Goal: Register for event/course

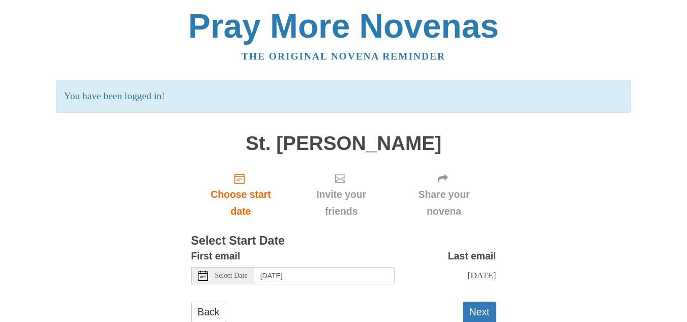
scroll to position [30, 0]
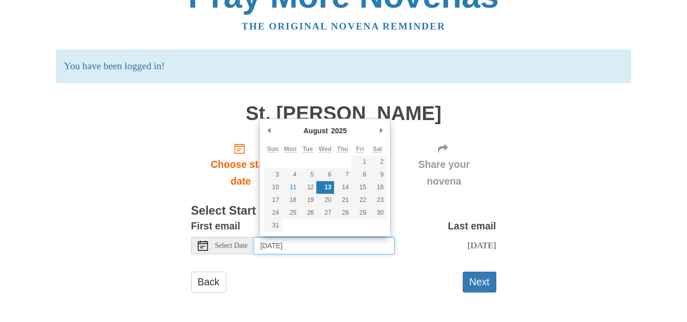
click at [342, 248] on input "Wednesday, August 13th" at bounding box center [324, 245] width 140 height 17
type input "Tuesday, August 12th"
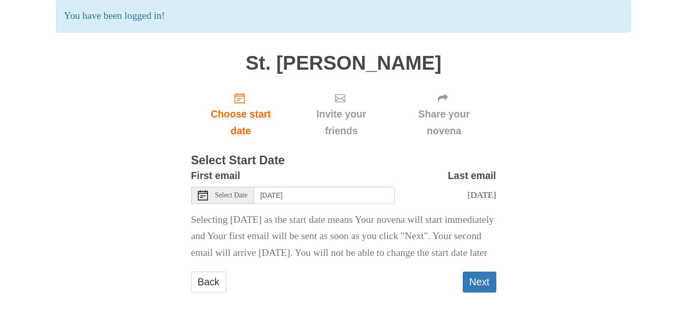
scroll to position [97, 0]
click at [485, 280] on button "Next" at bounding box center [480, 281] width 34 height 21
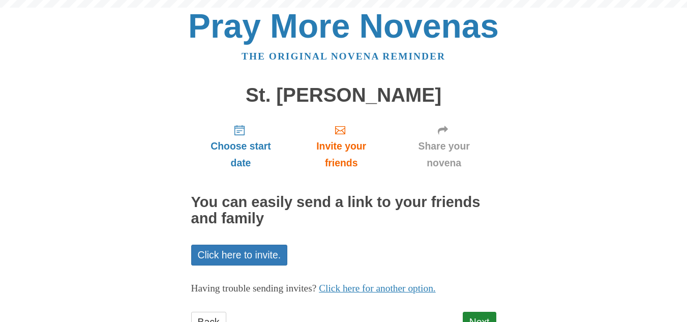
scroll to position [40, 0]
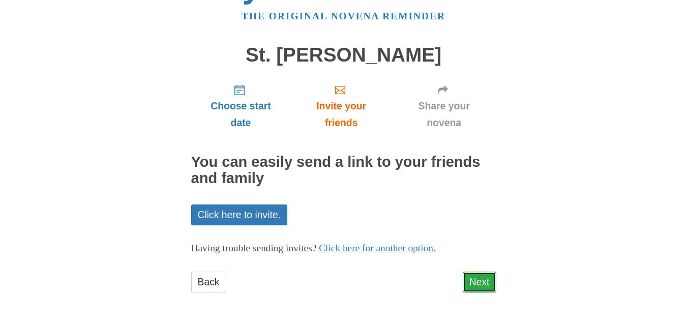
click at [496, 280] on link "Next" at bounding box center [480, 281] width 34 height 21
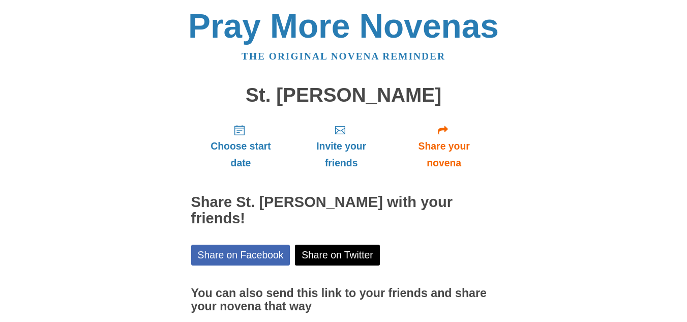
scroll to position [86, 0]
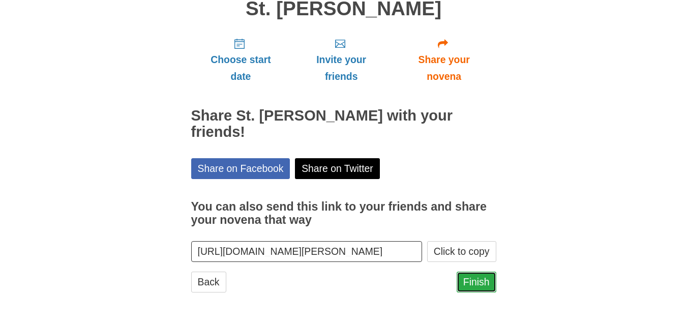
click at [482, 282] on link "Finish" at bounding box center [476, 281] width 40 height 21
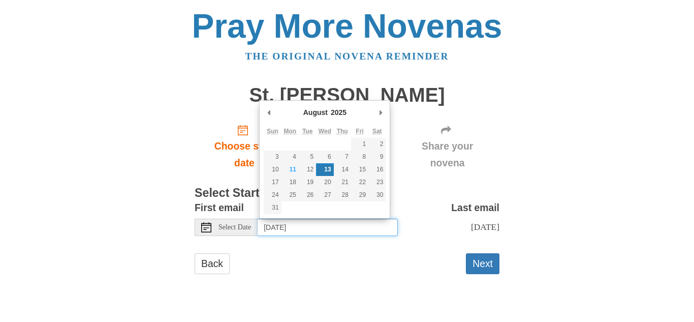
click at [337, 226] on input "Wednesday, August 13th" at bounding box center [328, 227] width 140 height 17
type input "Tuesday, August 12th"
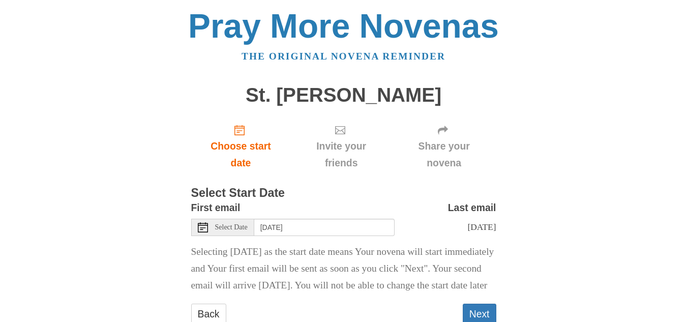
scroll to position [49, 0]
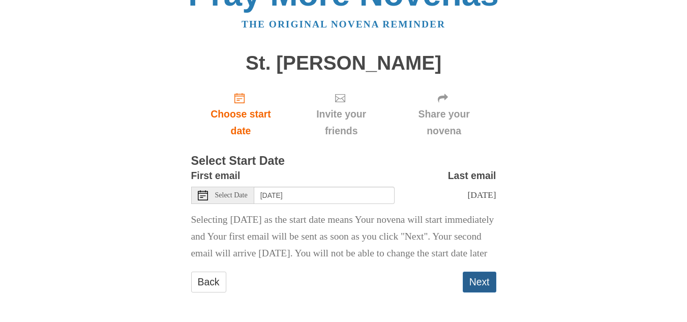
click at [473, 285] on button "Next" at bounding box center [480, 281] width 34 height 21
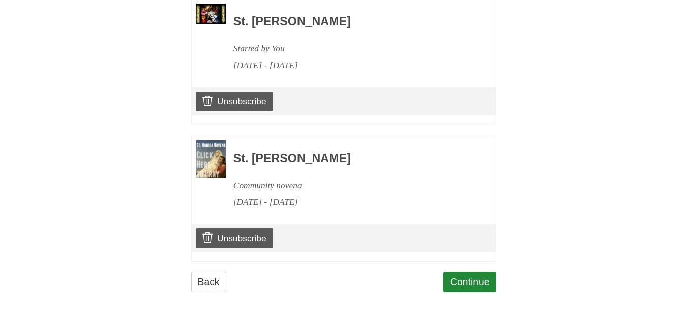
scroll to position [505, 0]
click at [453, 285] on link "Continue" at bounding box center [469, 281] width 53 height 21
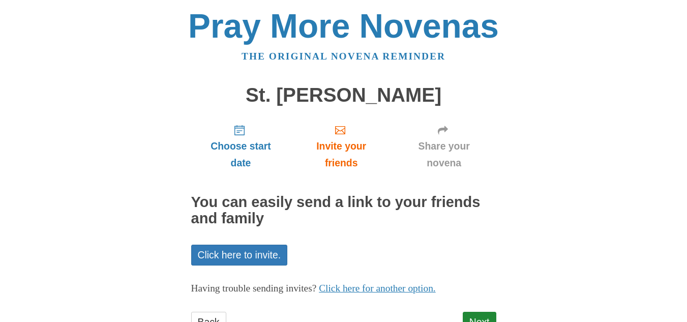
scroll to position [40, 0]
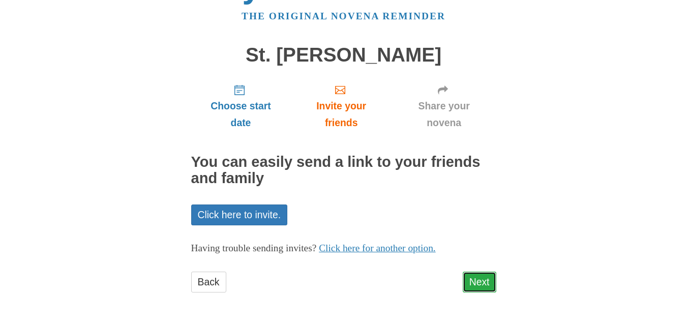
click at [484, 283] on link "Next" at bounding box center [480, 281] width 34 height 21
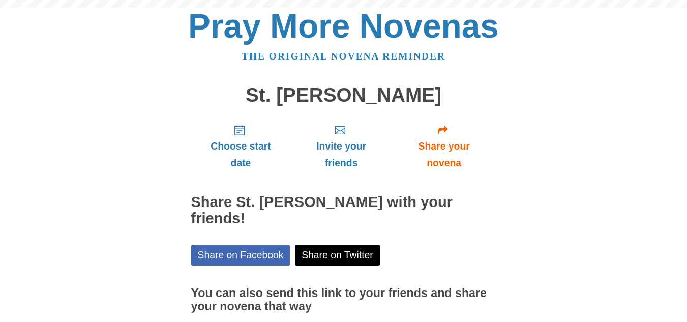
scroll to position [70, 0]
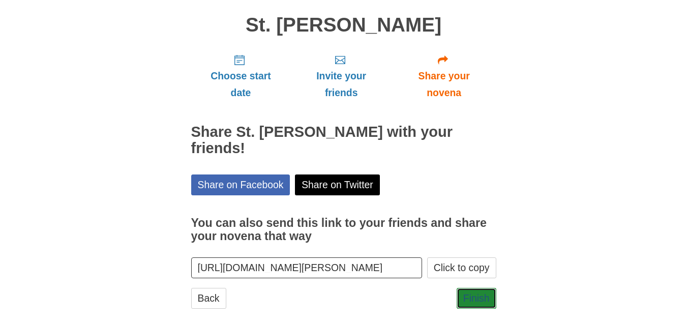
click at [484, 288] on link "Finish" at bounding box center [476, 298] width 40 height 21
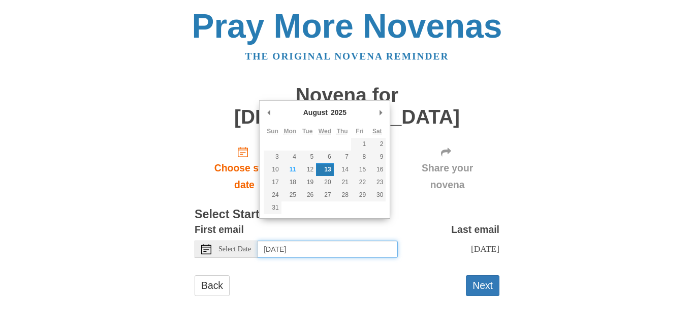
click at [357, 240] on input "Wednesday, August 13th" at bounding box center [328, 248] width 140 height 17
type input "Tuesday, August 12th"
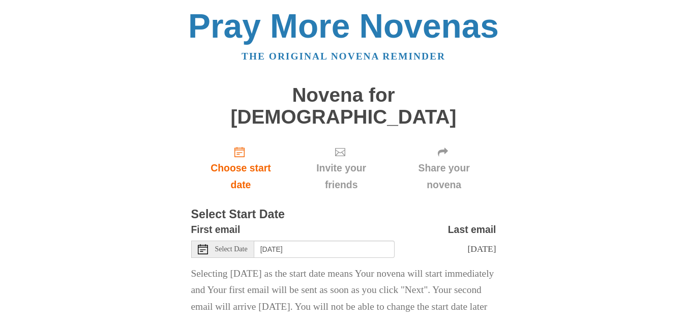
scroll to position [49, 0]
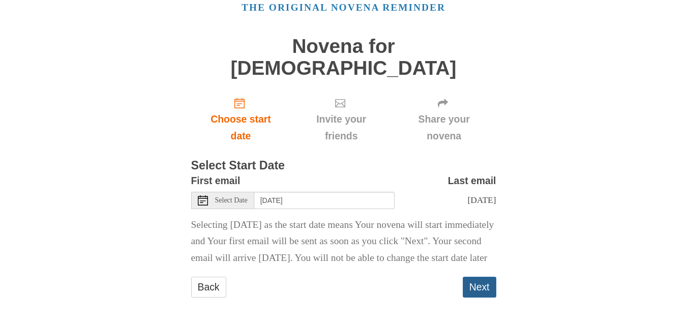
click at [466, 279] on button "Next" at bounding box center [480, 286] width 34 height 21
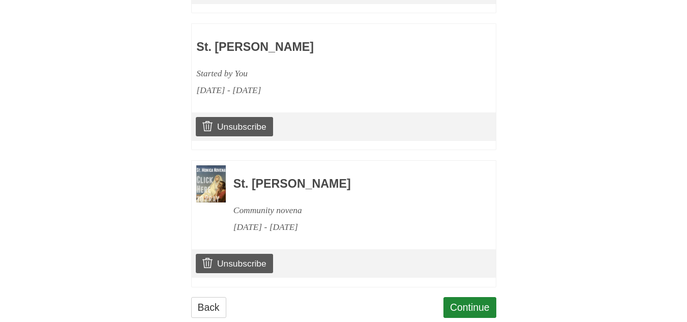
scroll to position [641, 0]
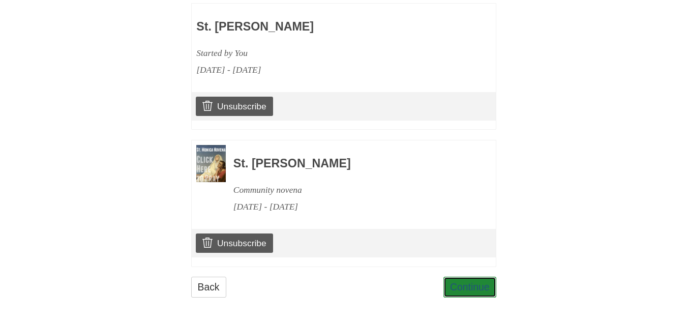
click at [466, 279] on link "Continue" at bounding box center [469, 286] width 53 height 21
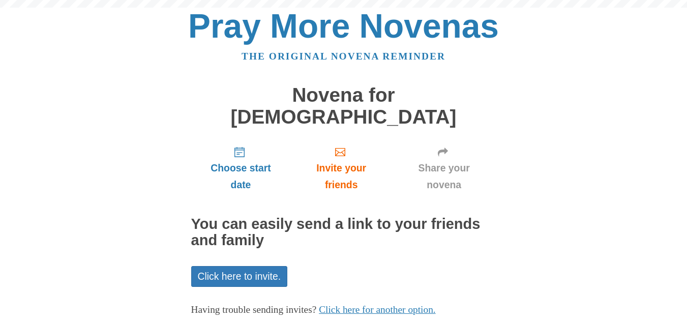
scroll to position [40, 0]
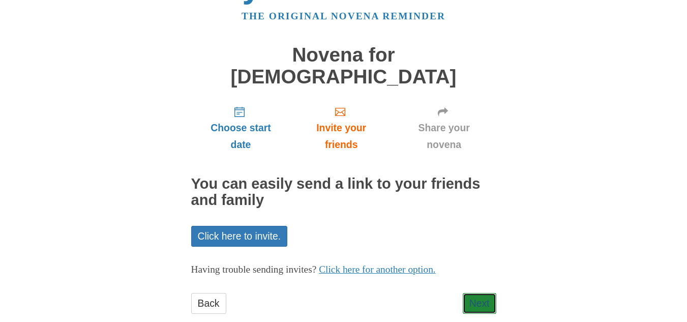
click at [466, 293] on link "Next" at bounding box center [480, 303] width 34 height 21
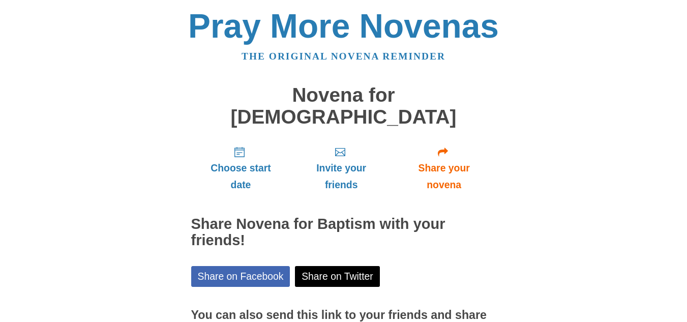
scroll to position [86, 0]
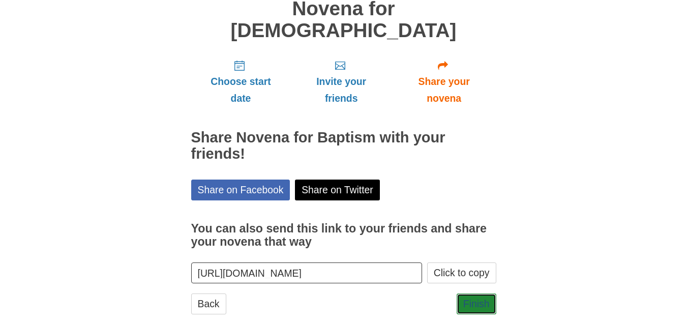
click at [466, 293] on link "Finish" at bounding box center [476, 303] width 40 height 21
